Goal: Information Seeking & Learning: Get advice/opinions

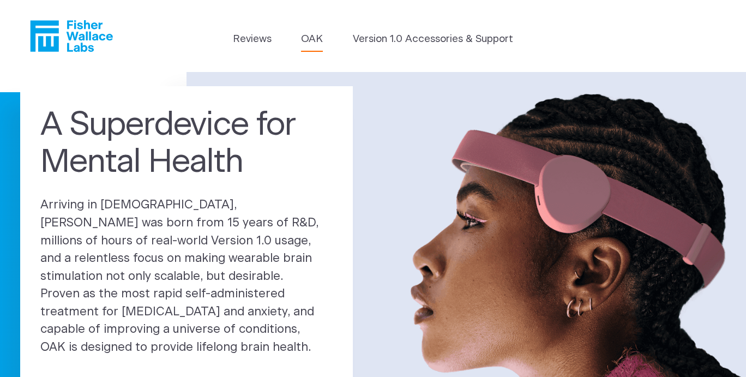
click at [320, 35] on link "OAK" at bounding box center [312, 39] width 22 height 15
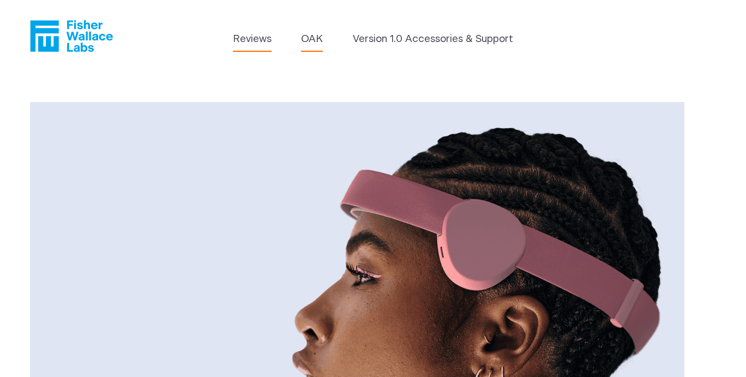
click at [255, 37] on link "Reviews" at bounding box center [252, 39] width 39 height 15
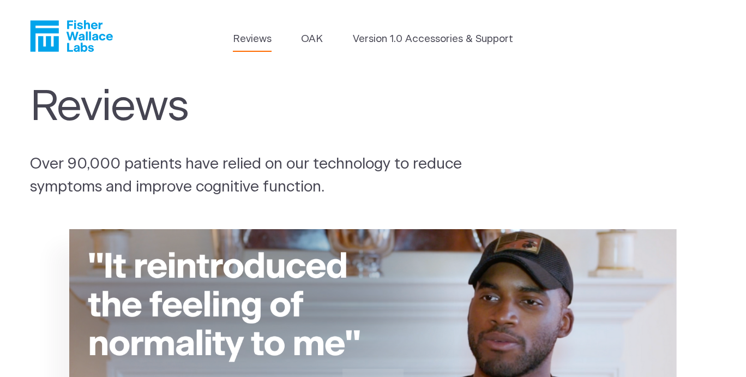
click at [413, 40] on link "Version 1.0 Accessories & Support" at bounding box center [433, 39] width 160 height 15
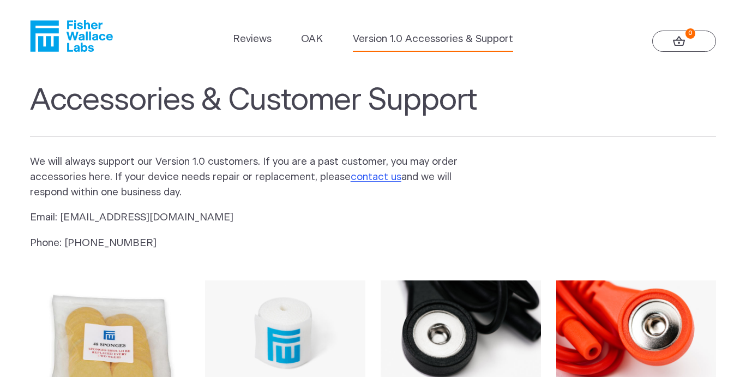
click at [256, 31] on header "Reviews [GEOGRAPHIC_DATA] Version 1.0 Accessories & Support 0" at bounding box center [373, 36] width 746 height 72
click at [249, 42] on link "Reviews" at bounding box center [252, 39] width 39 height 15
